Goal: Transaction & Acquisition: Obtain resource

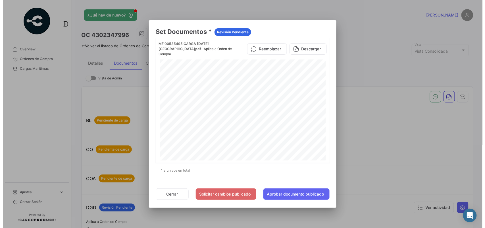
scroll to position [253, 0]
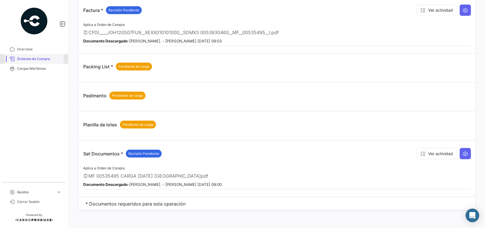
click at [33, 55] on link "Órdenes de Compra" at bounding box center [34, 59] width 59 height 10
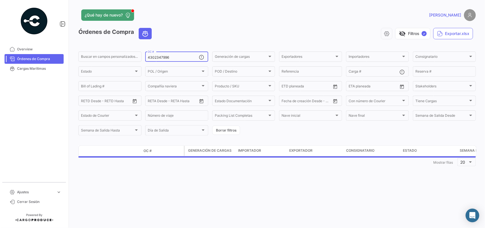
click at [169, 57] on input "4302347996" at bounding box center [173, 57] width 51 height 4
type input "4"
paste input "• 4302344179"
click at [156, 58] on input "• 4302344179" at bounding box center [173, 57] width 51 height 4
click at [179, 56] on input "4302344179" at bounding box center [173, 57] width 51 height 4
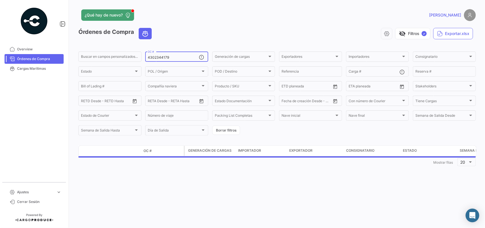
type input "4302344179"
click at [468, 15] on img at bounding box center [470, 15] width 12 height 12
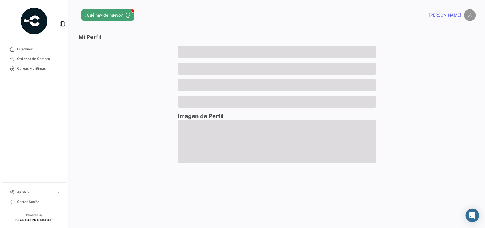
click at [455, 15] on span "[PERSON_NAME]" at bounding box center [445, 15] width 32 height 6
click at [452, 13] on span "[PERSON_NAME]" at bounding box center [445, 15] width 32 height 6
click at [24, 56] on span "Órdenes de Compra" at bounding box center [39, 58] width 44 height 5
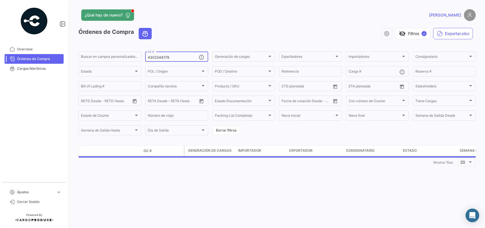
click at [5, 54] on link "Órdenes de Compra" at bounding box center [34, 59] width 59 height 10
click at [204, 57] on mat-icon at bounding box center [202, 57] width 7 height 7
click at [467, 16] on img at bounding box center [470, 15] width 12 height 12
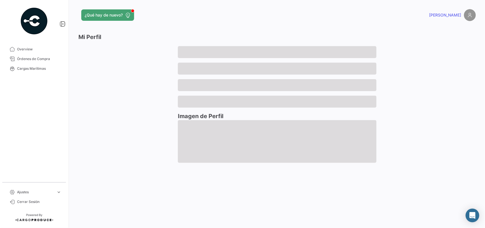
click at [452, 13] on span "[PERSON_NAME]" at bounding box center [445, 15] width 32 height 6
click at [449, 16] on span "[PERSON_NAME]" at bounding box center [445, 15] width 32 height 6
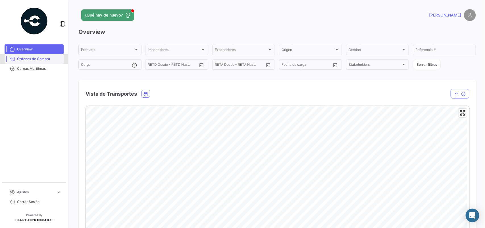
click at [42, 56] on span "Órdenes de Compra" at bounding box center [39, 58] width 44 height 5
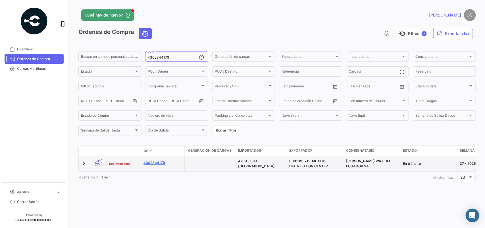
click at [162, 164] on link "4302344179" at bounding box center [163, 162] width 38 height 5
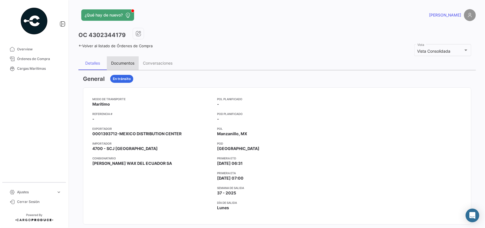
click at [127, 61] on div "Documentos" at bounding box center [122, 63] width 23 height 5
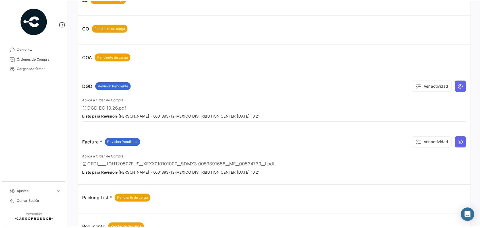
scroll to position [131, 0]
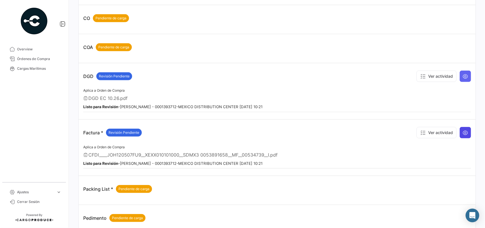
click at [464, 132] on icon at bounding box center [466, 133] width 6 height 6
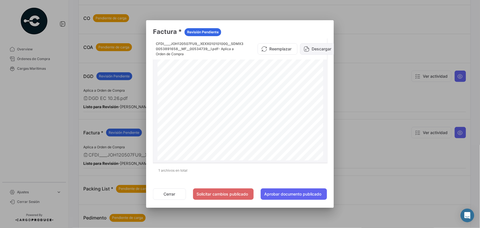
click at [316, 44] on button "Descargar" at bounding box center [318, 48] width 37 height 11
